Goal: Information Seeking & Learning: Understand process/instructions

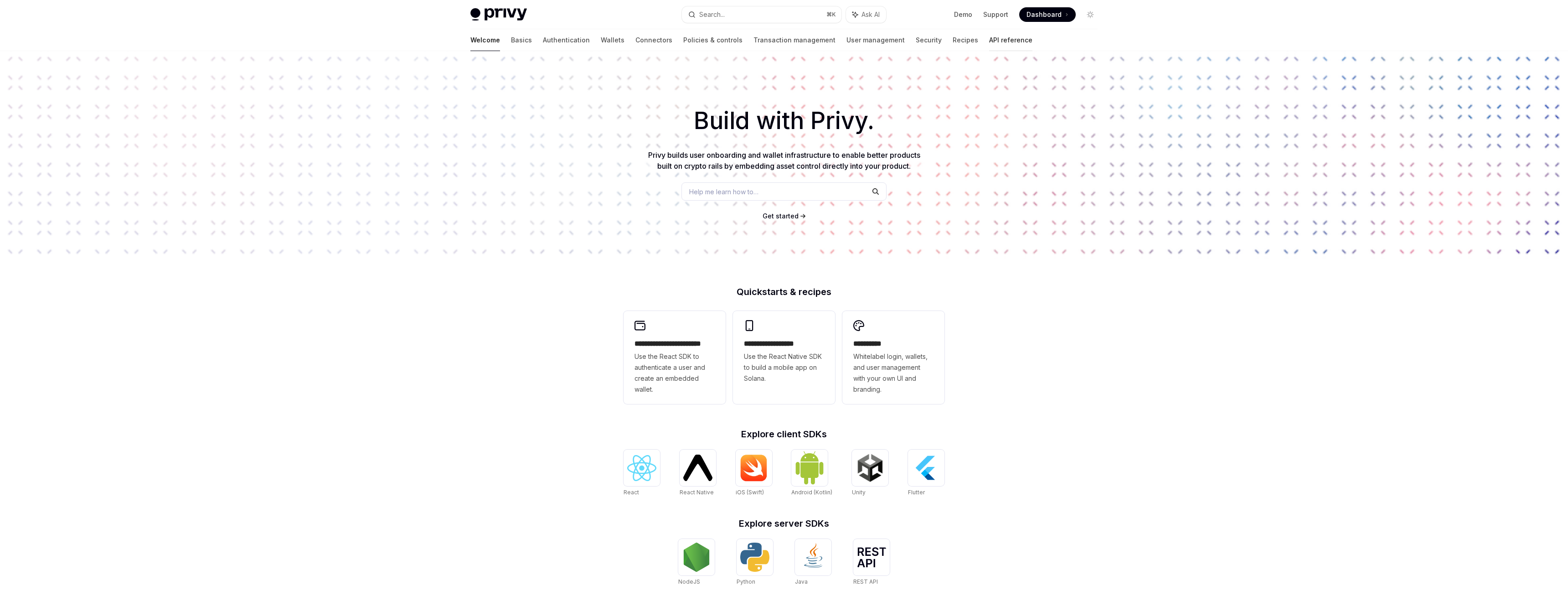
click at [989, 35] on link "API reference" at bounding box center [1011, 40] width 43 height 22
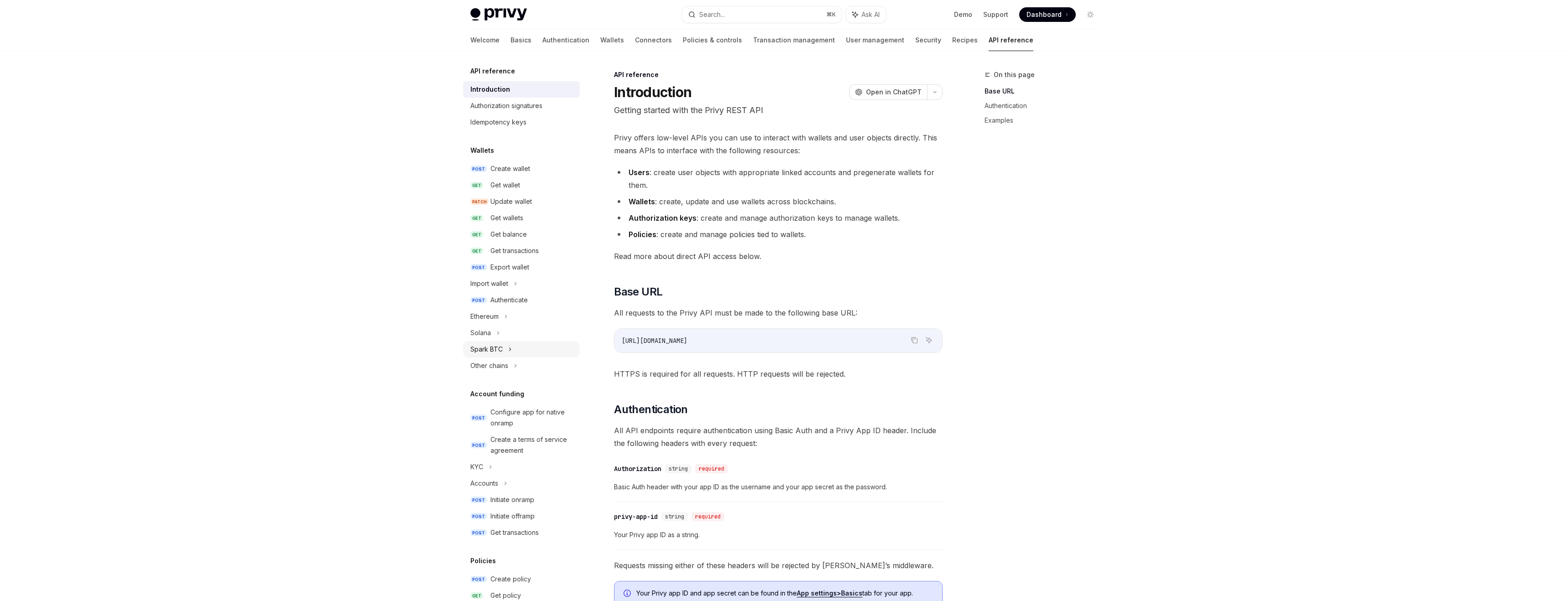
click at [492, 347] on div "Spark BTC" at bounding box center [486, 349] width 32 height 11
type textarea "*"
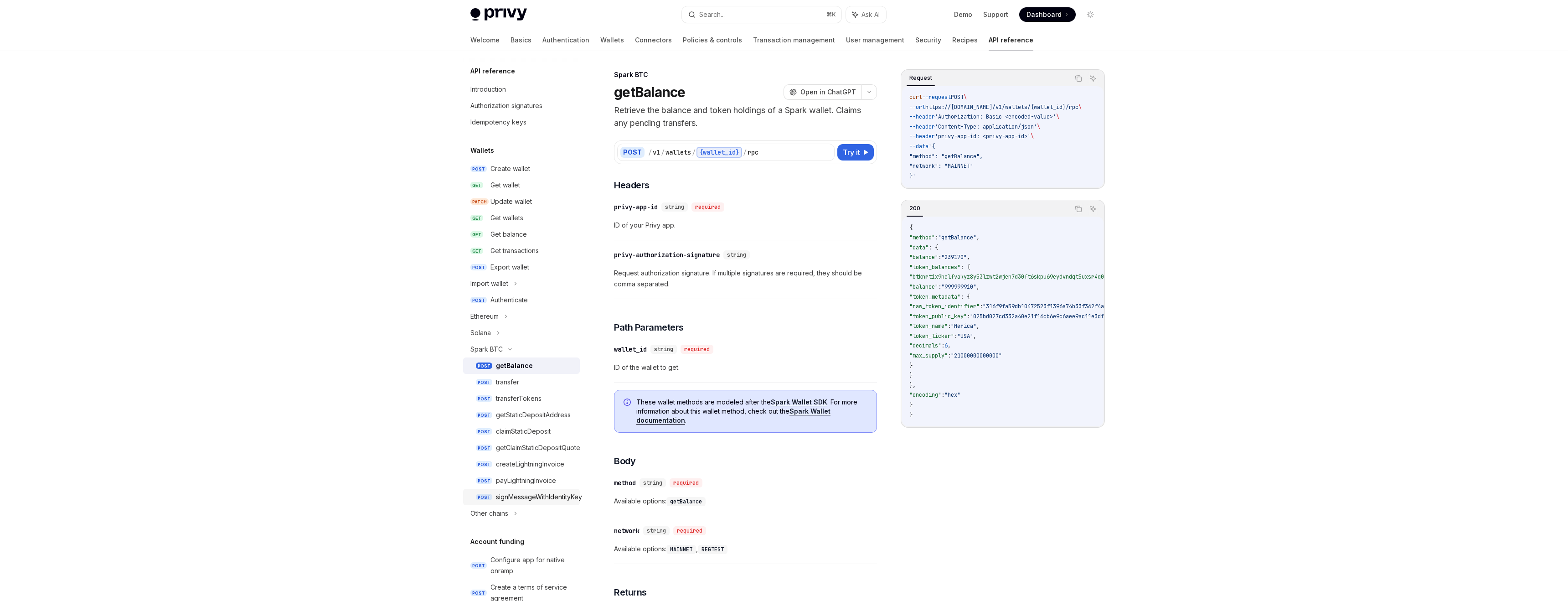
click at [503, 498] on div "signMessageWithIdentityKey" at bounding box center [539, 497] width 86 height 11
type textarea "*"
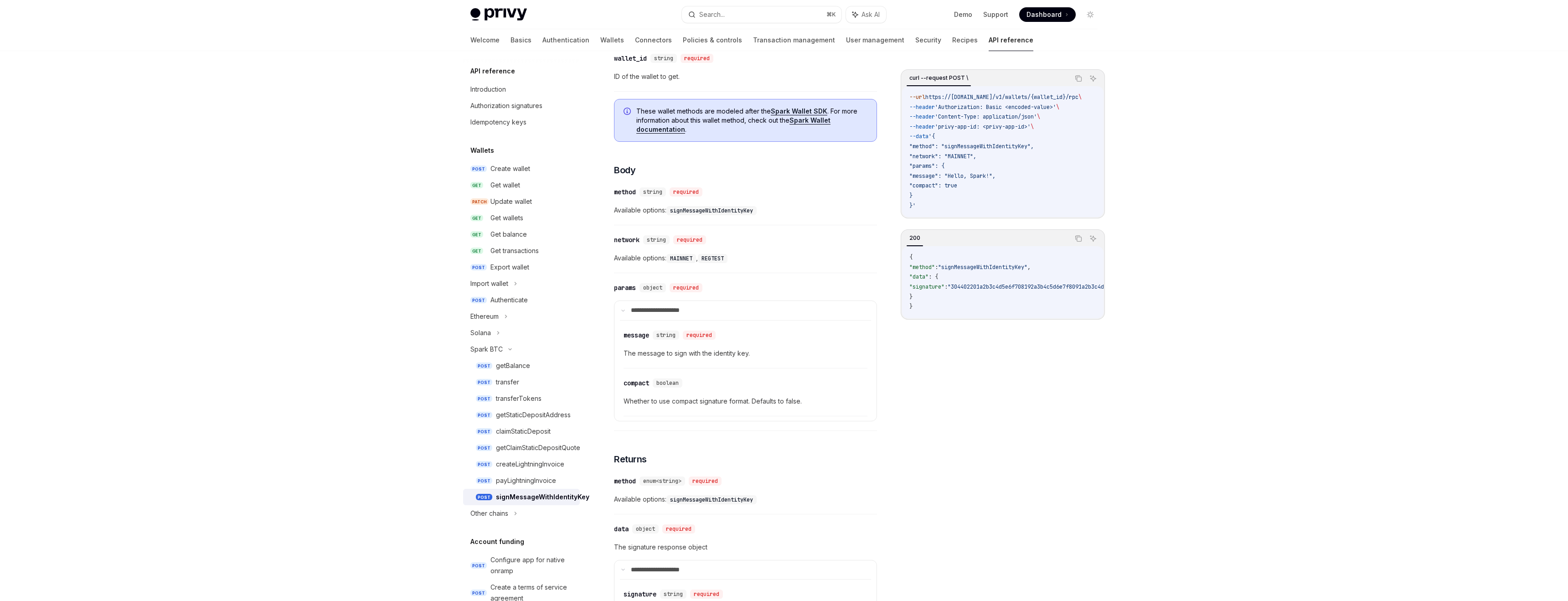
scroll to position [346, 0]
